Goal: Find specific page/section: Find specific page/section

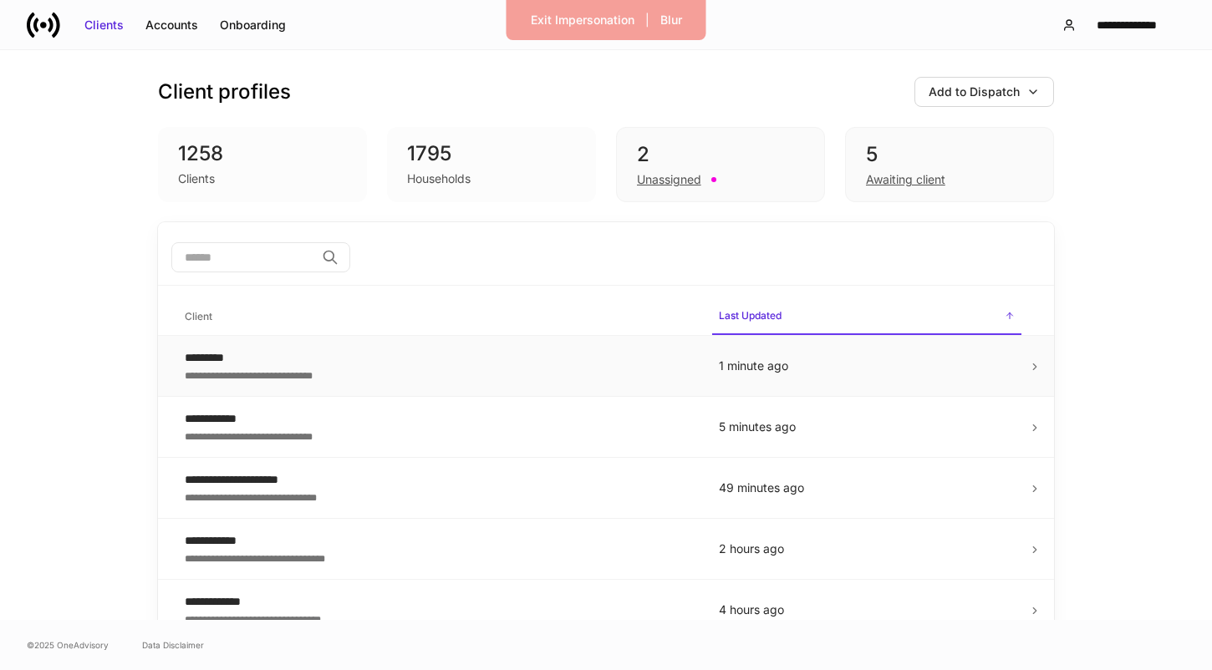
click at [312, 366] on div "**********" at bounding box center [438, 374] width 507 height 17
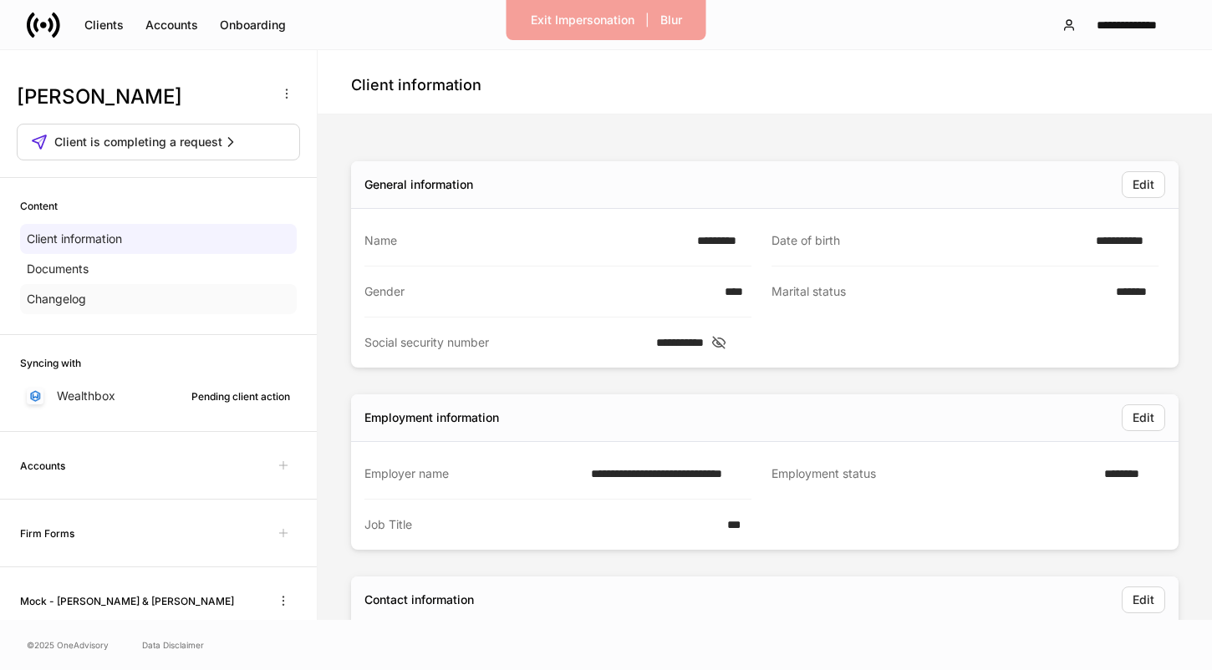
click at [226, 308] on div "Changelog" at bounding box center [158, 299] width 277 height 30
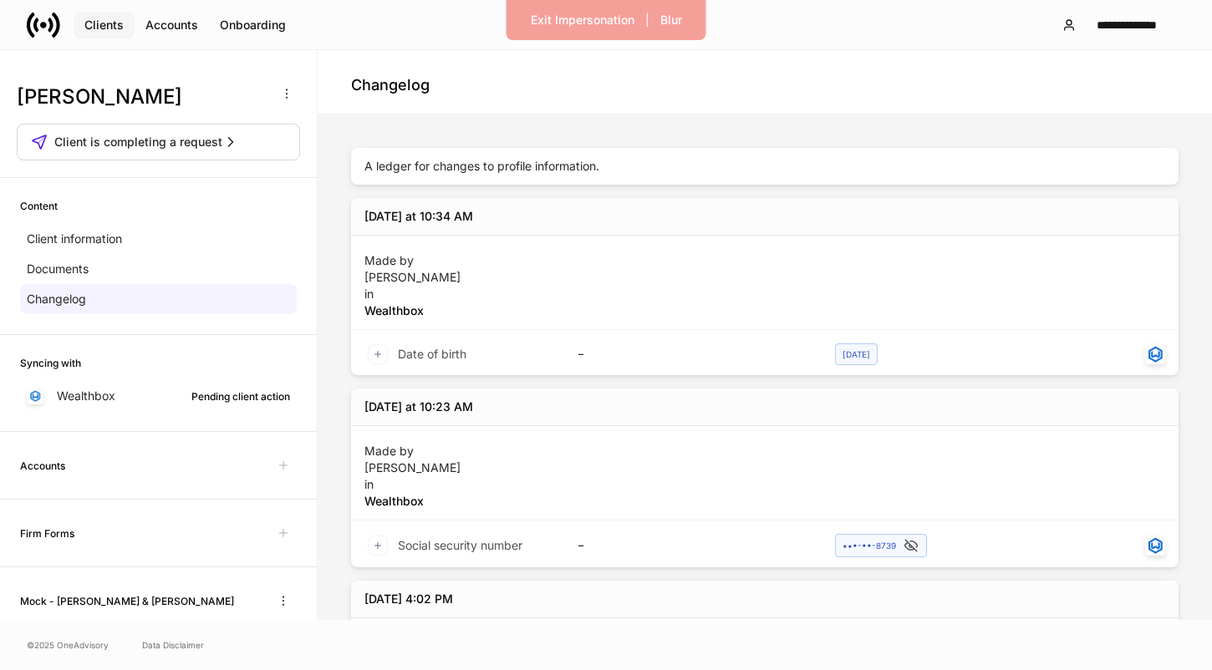
click at [118, 27] on div "Clients" at bounding box center [103, 25] width 39 height 17
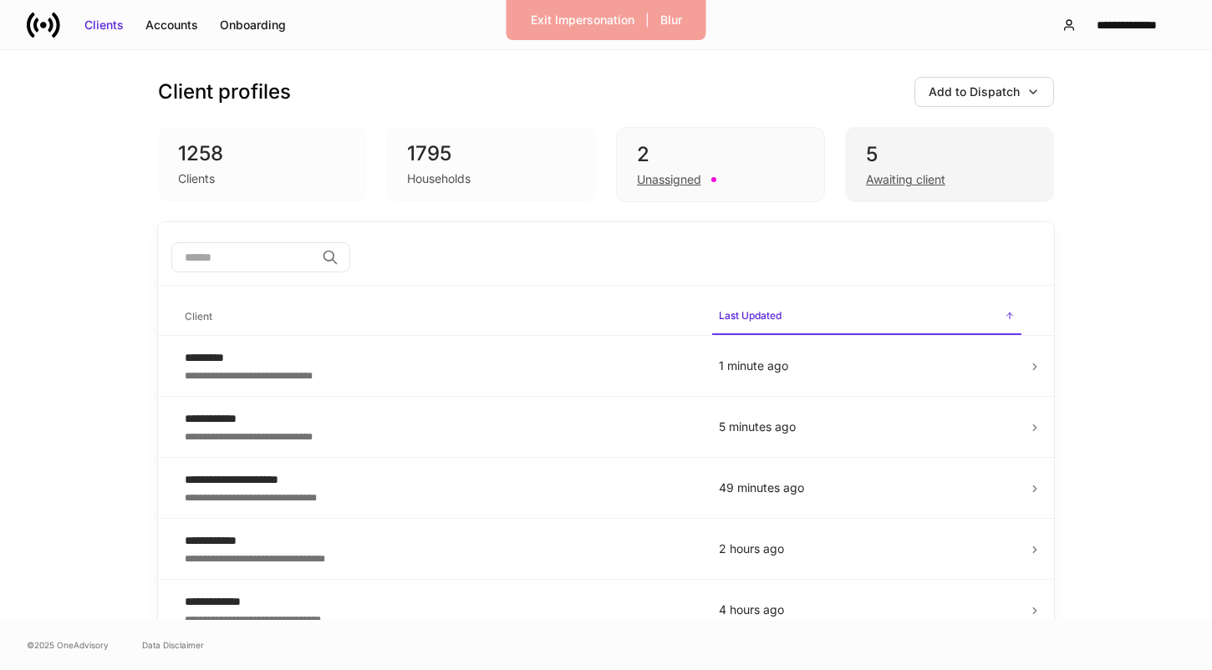
click at [929, 173] on div "Awaiting client" at bounding box center [905, 179] width 79 height 17
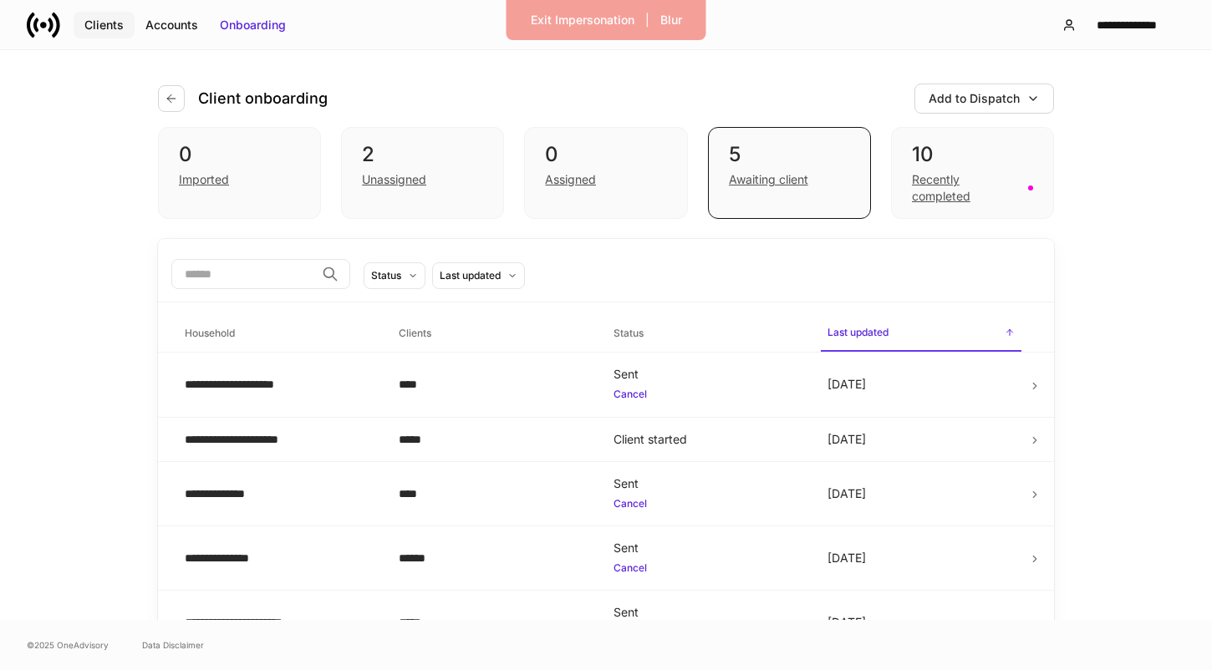
click at [95, 18] on div "Clients" at bounding box center [103, 25] width 39 height 17
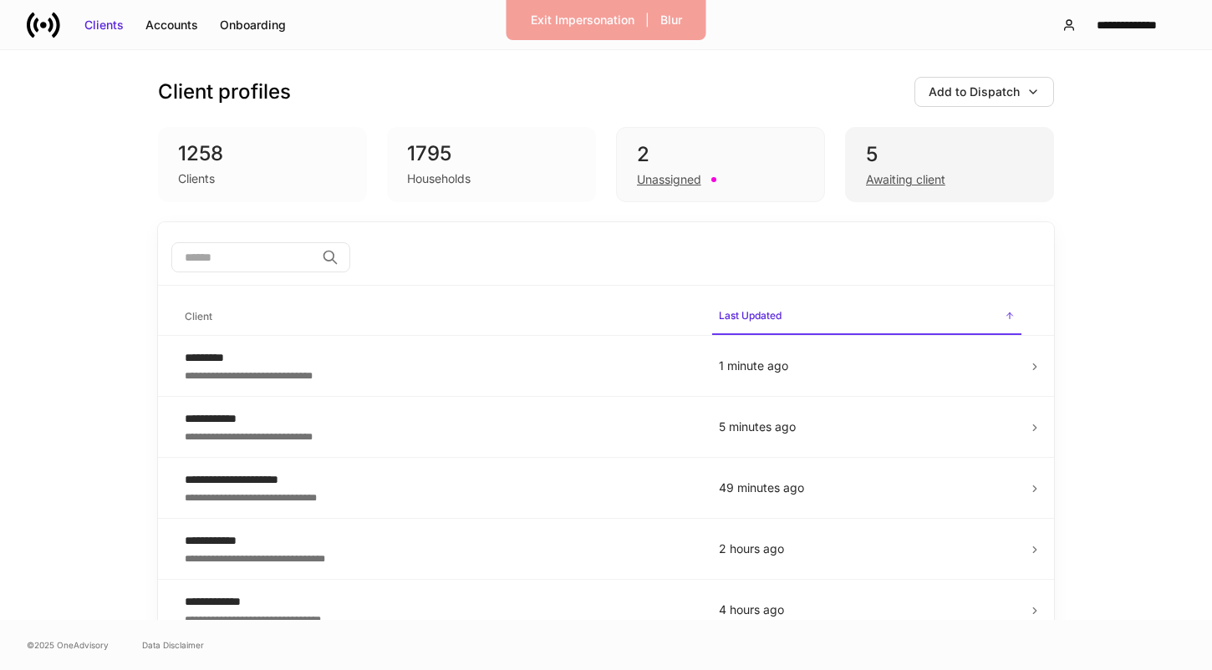
click at [887, 180] on div "Awaiting client" at bounding box center [905, 179] width 79 height 17
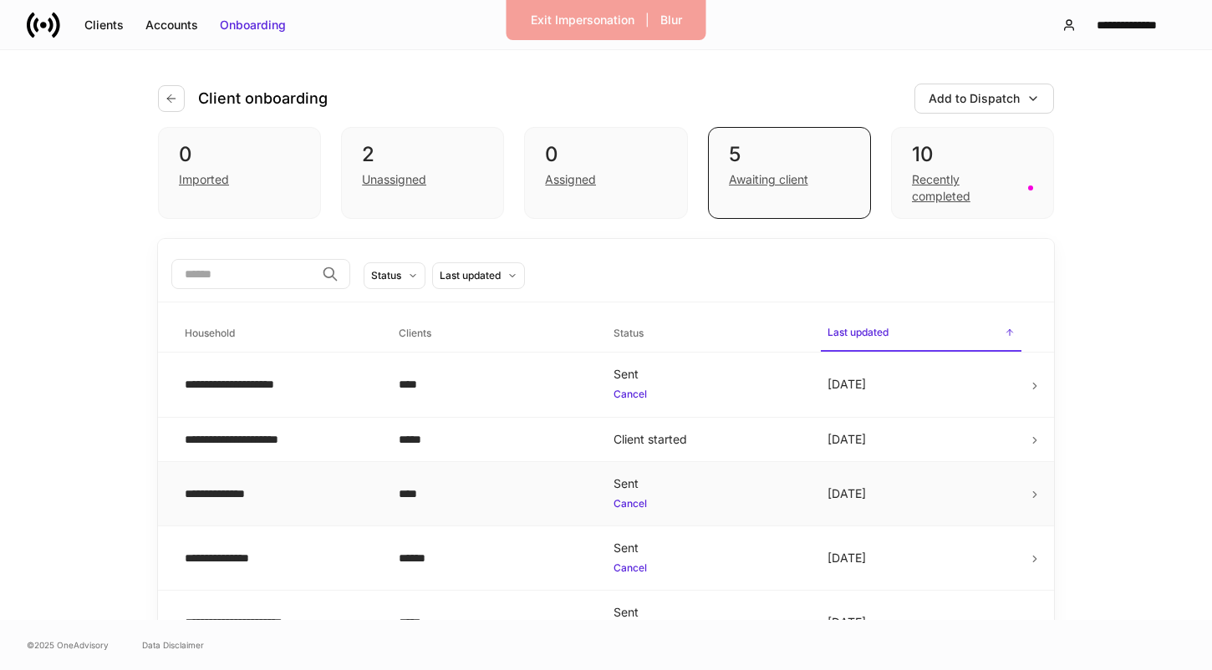
scroll to position [34, 0]
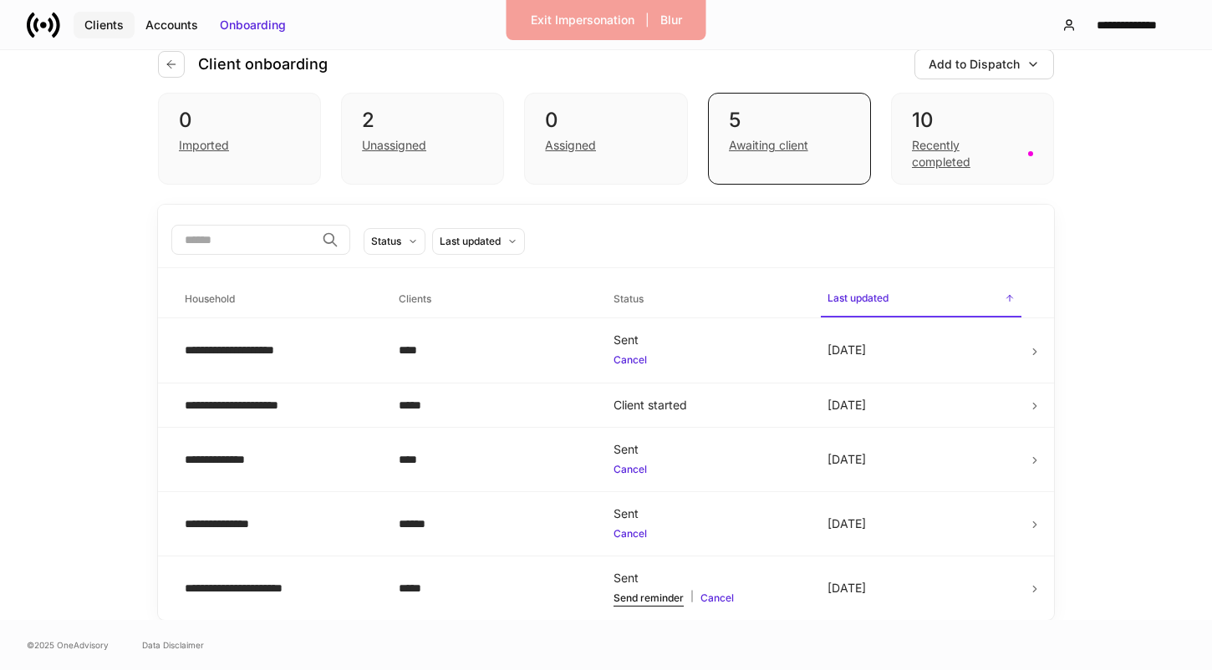
click at [100, 32] on div "Clients" at bounding box center [103, 25] width 39 height 17
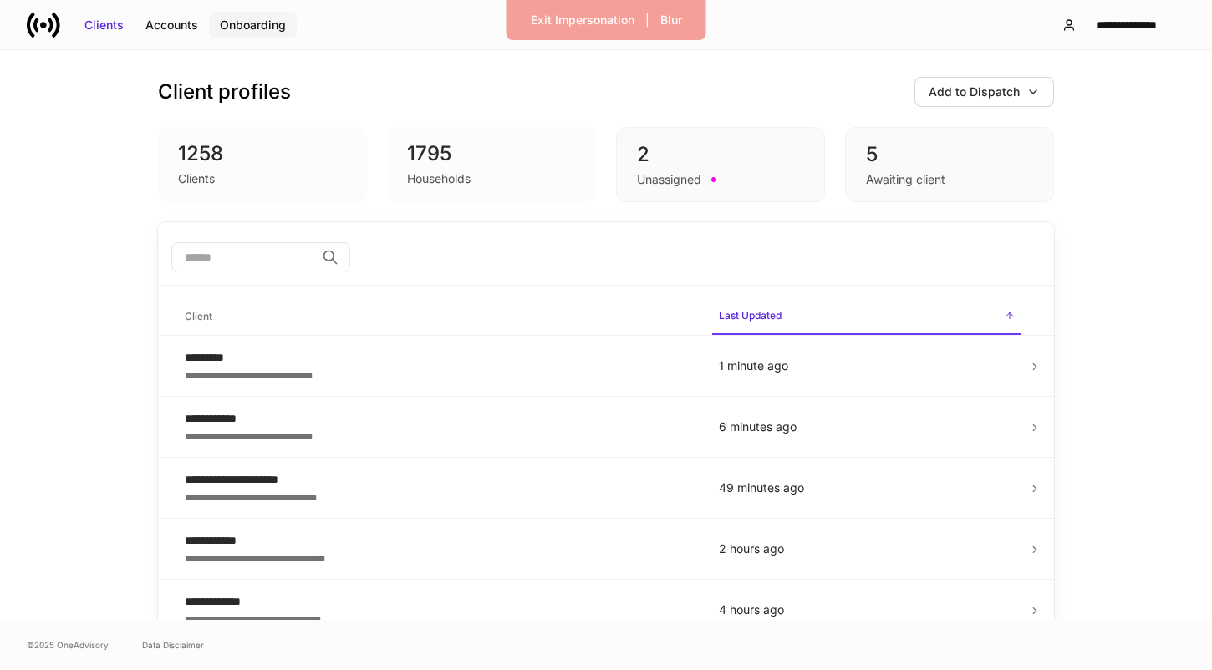
click at [245, 26] on div "Onboarding" at bounding box center [253, 25] width 66 height 17
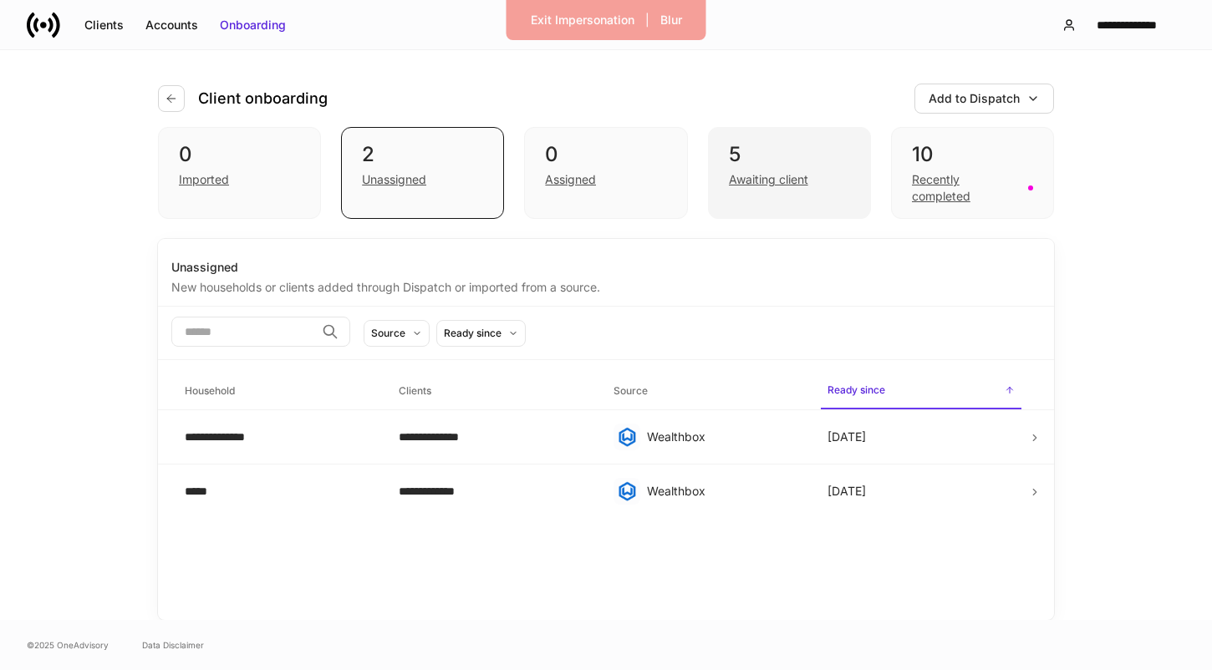
click at [766, 181] on div "Awaiting client" at bounding box center [768, 179] width 79 height 17
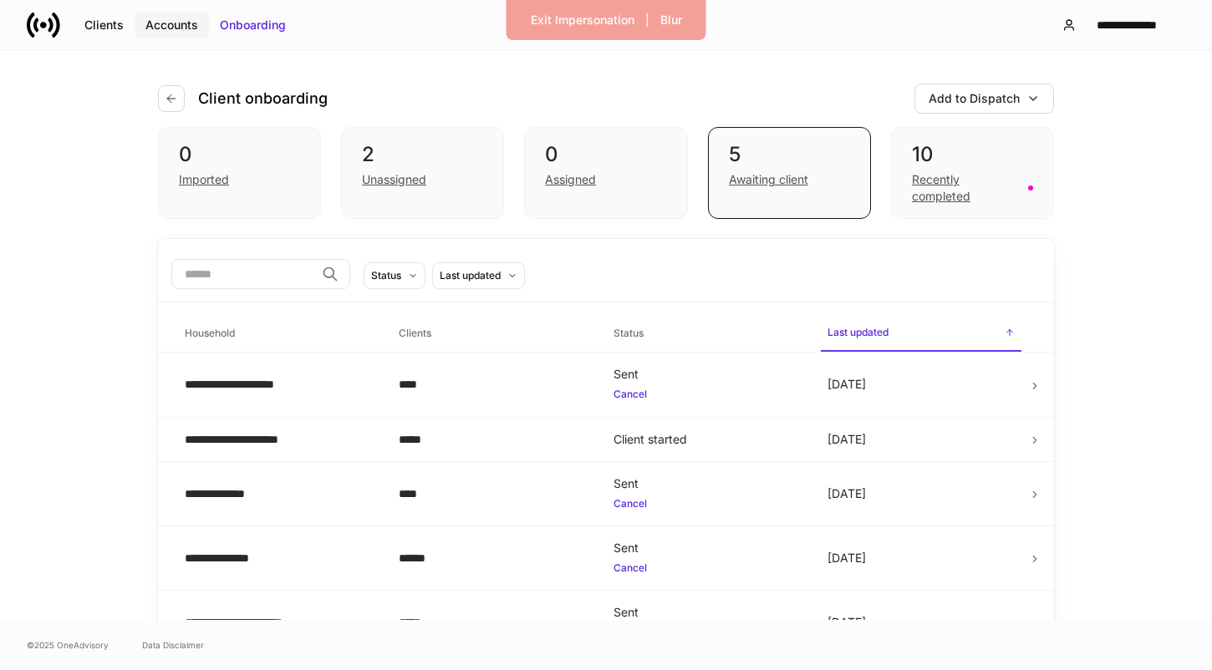
click at [175, 28] on div "Accounts" at bounding box center [171, 25] width 53 height 17
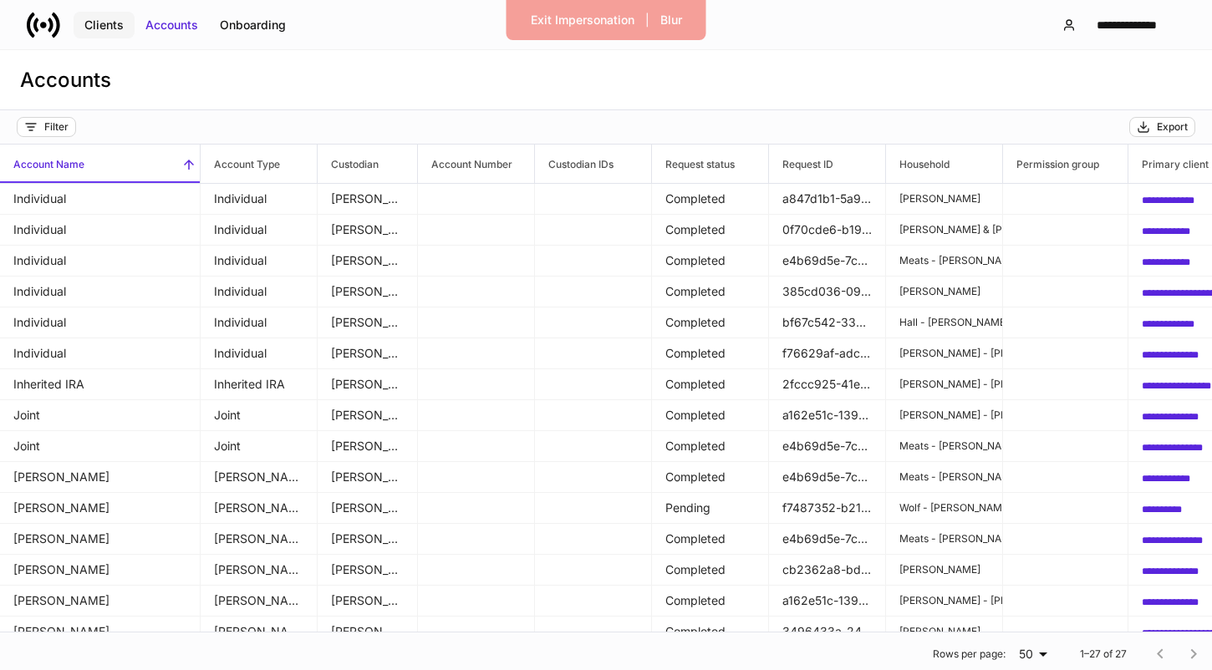
click at [110, 22] on div "Clients" at bounding box center [103, 25] width 39 height 17
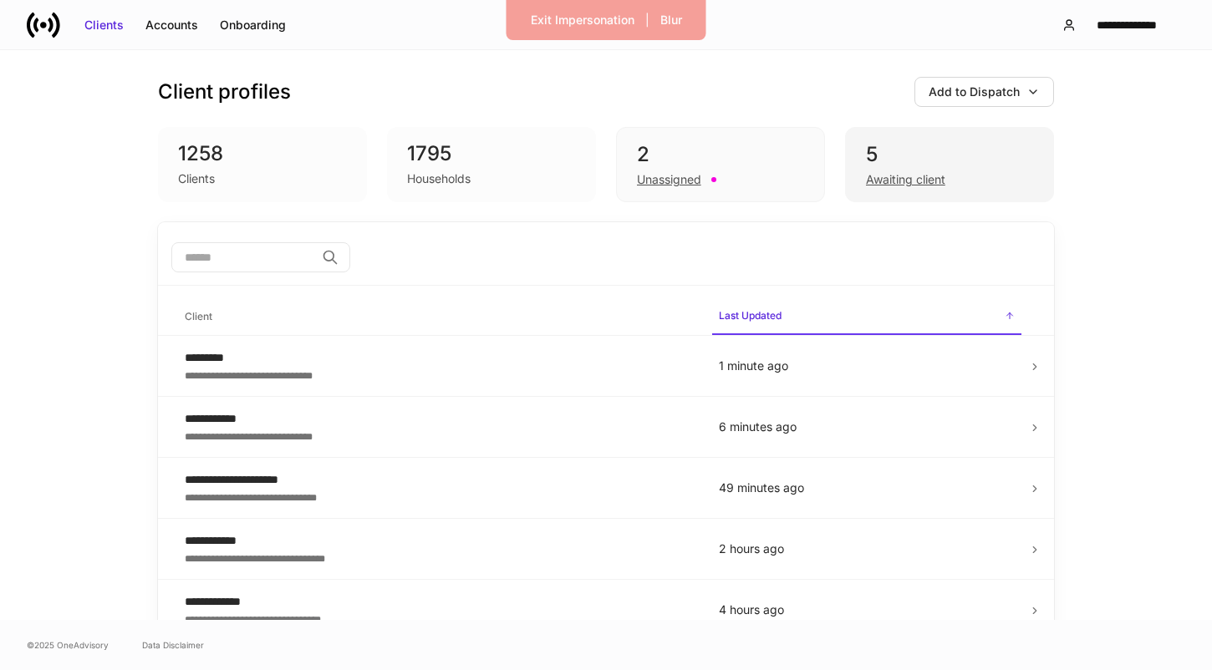
click at [860, 181] on div "5 Awaiting client" at bounding box center [949, 164] width 209 height 75
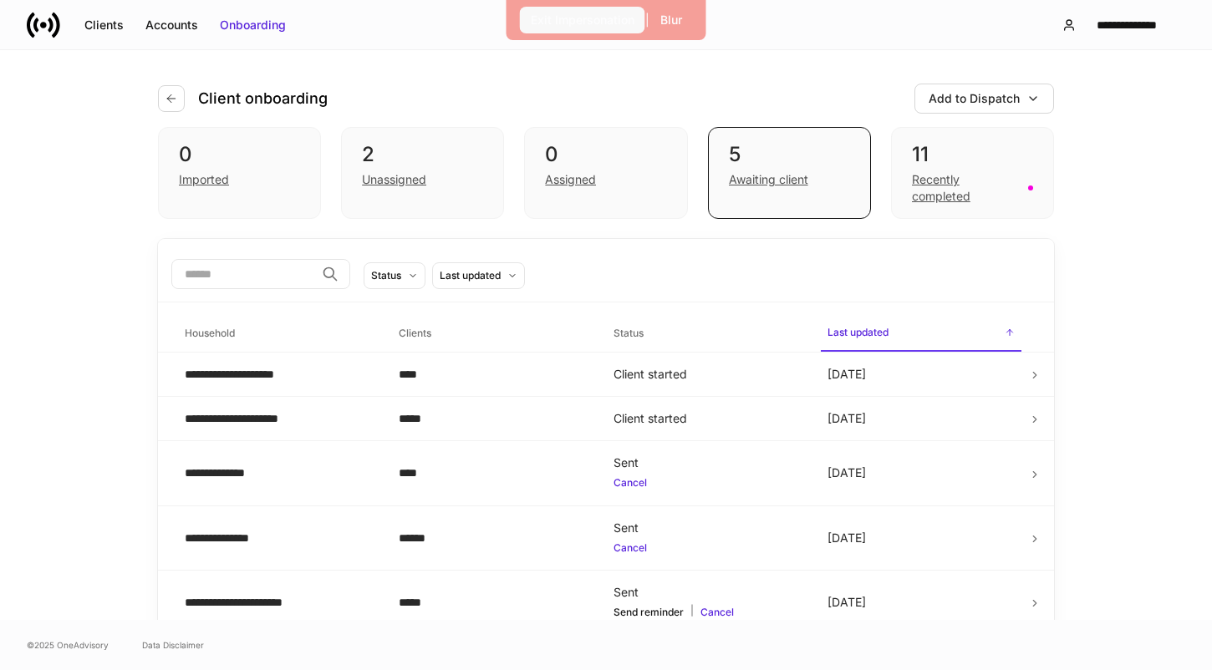
click at [589, 13] on div "Exit Impersonation" at bounding box center [583, 20] width 104 height 17
